Goal: Information Seeking & Learning: Learn about a topic

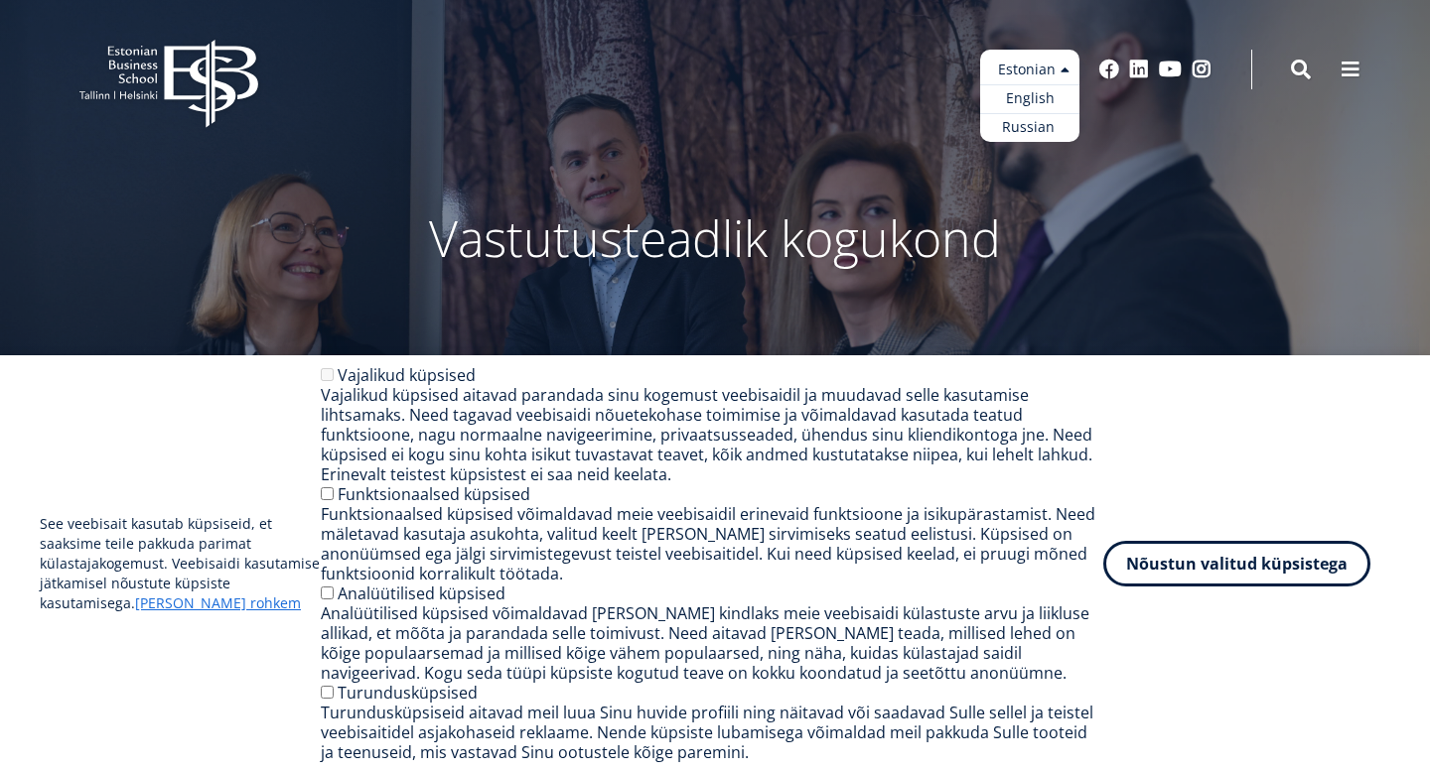
click at [1049, 78] on ul "Estonian English Russian" at bounding box center [1029, 96] width 99 height 92
click at [1041, 104] on link "English" at bounding box center [1029, 98] width 99 height 29
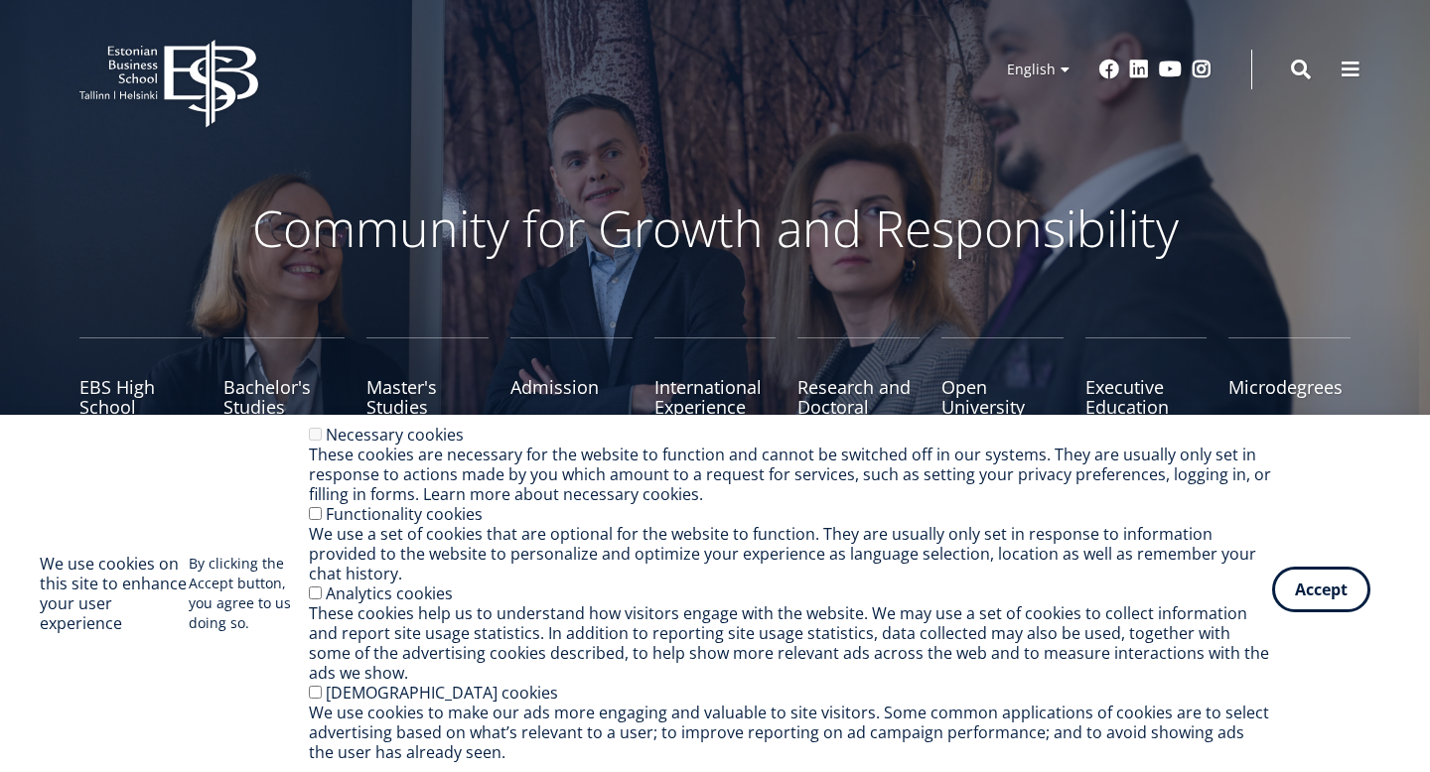
click at [1314, 613] on button "Accept" at bounding box center [1321, 590] width 98 height 46
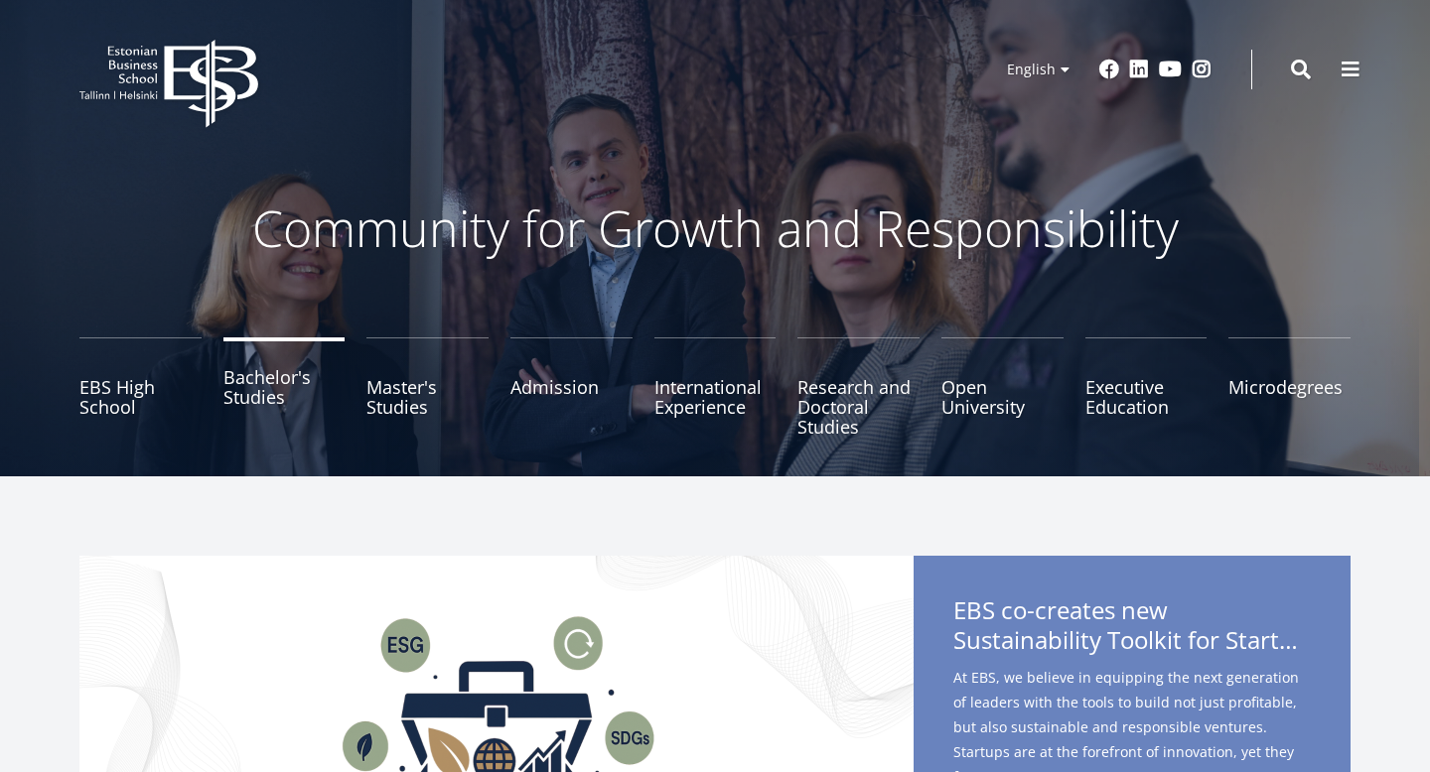
click at [241, 401] on link "Bachelor's Studies" at bounding box center [284, 387] width 122 height 99
click at [122, 380] on link "EBS High School" at bounding box center [140, 387] width 122 height 99
